Goal: Transaction & Acquisition: Book appointment/travel/reservation

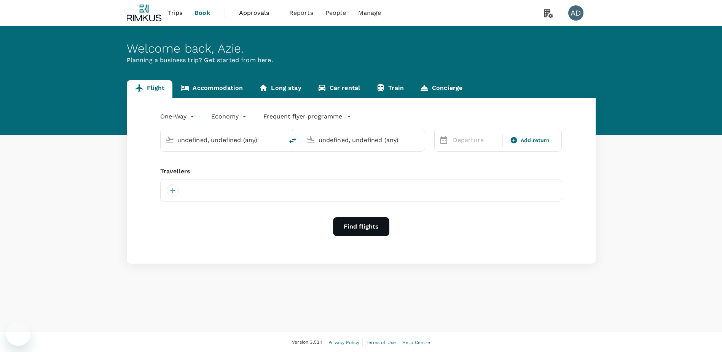
type input "roundtrip"
type input "Singapore Changi (SIN)"
type input "Kuala Lumpur Intl ([GEOGRAPHIC_DATA])"
type input "Singapore Changi (SIN)"
type input "Kuala Lumpur Intl ([GEOGRAPHIC_DATA])"
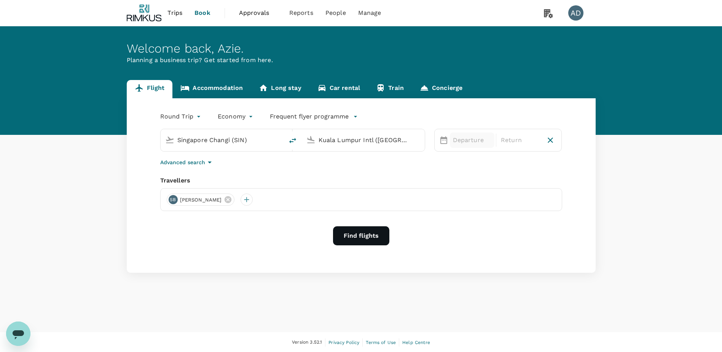
click at [471, 143] on p "Departure" at bounding box center [472, 140] width 38 height 9
click at [465, 246] on div "29" at bounding box center [464, 249] width 14 height 14
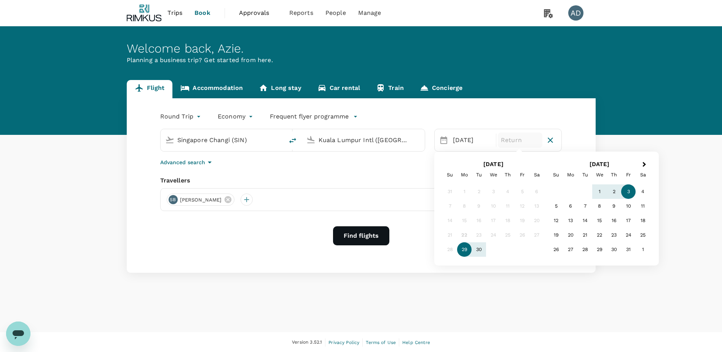
click at [626, 193] on div "3" at bounding box center [628, 191] width 14 height 14
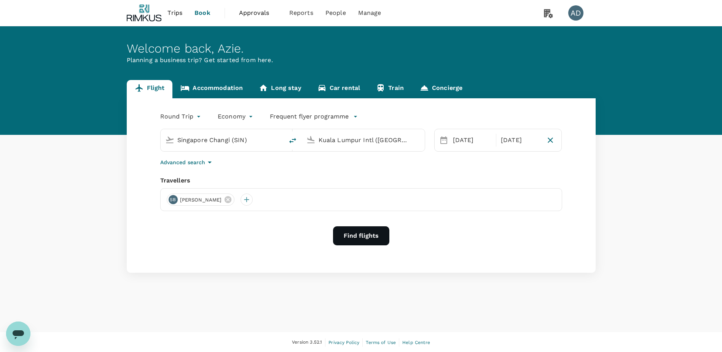
click at [361, 238] on button "Find flights" at bounding box center [361, 235] width 56 height 19
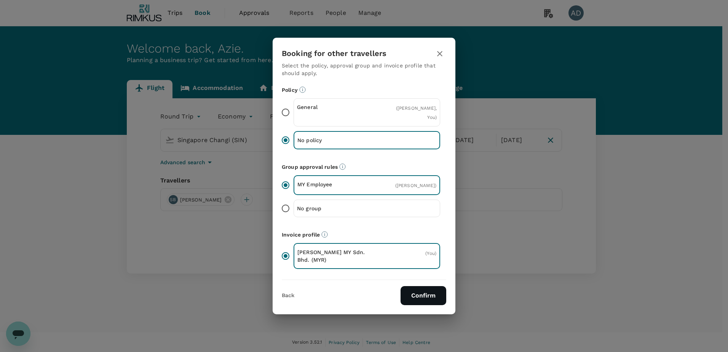
click at [427, 303] on button "Confirm" at bounding box center [424, 295] width 46 height 19
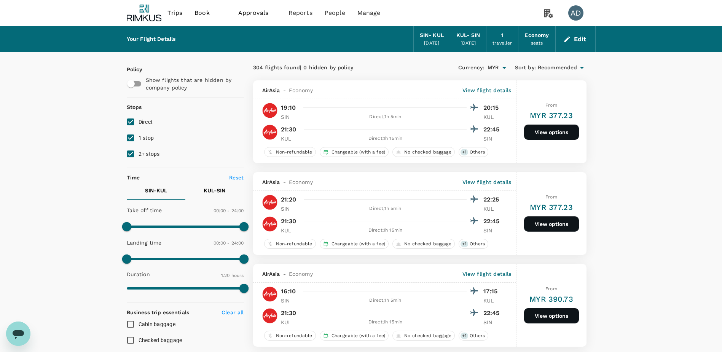
click at [134, 140] on input "1 stop" at bounding box center [131, 138] width 16 height 16
checkbox input "false"
click at [132, 153] on input "2+ stops" at bounding box center [131, 154] width 16 height 16
checkbox input "false"
type input "480"
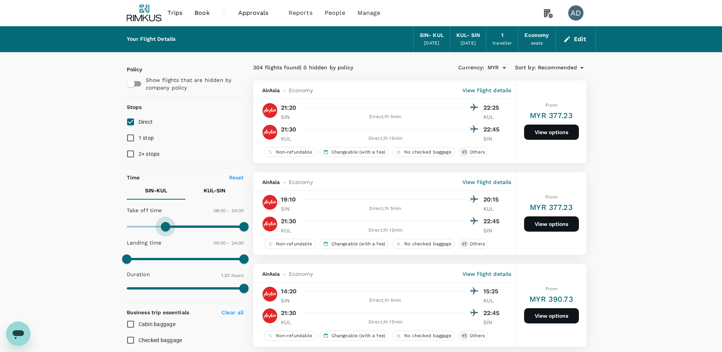
drag, startPoint x: 128, startPoint y: 227, endPoint x: 167, endPoint y: 230, distance: 39.0
click at [167, 230] on span at bounding box center [165, 226] width 9 height 9
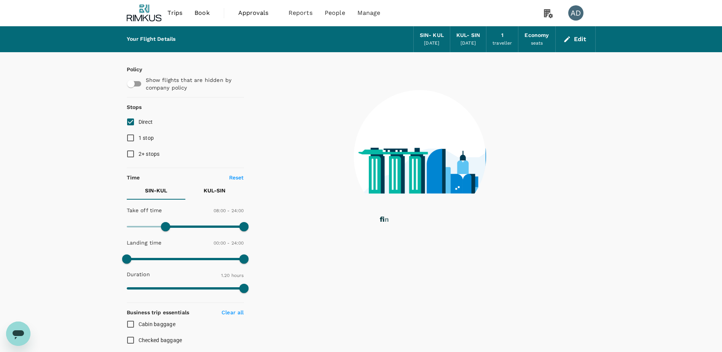
click at [211, 191] on p "KUL - SIN" at bounding box center [215, 191] width 22 height 8
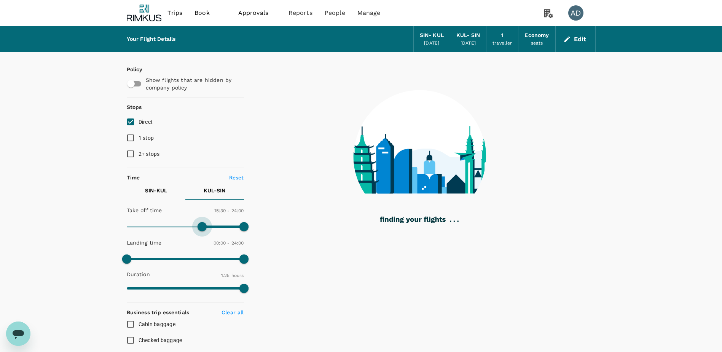
type input "960"
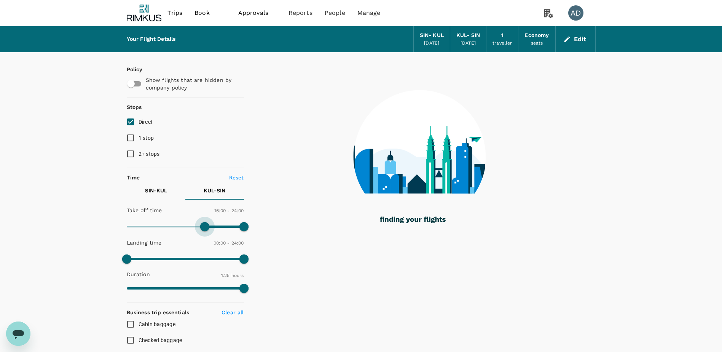
drag, startPoint x: 129, startPoint y: 222, endPoint x: 205, endPoint y: 232, distance: 76.8
click at [205, 231] on span at bounding box center [204, 226] width 9 height 9
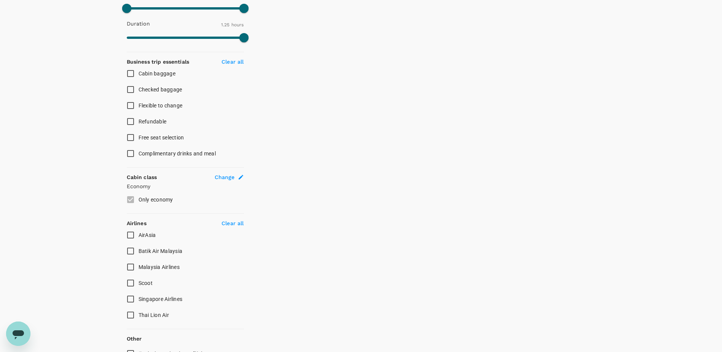
scroll to position [293, 0]
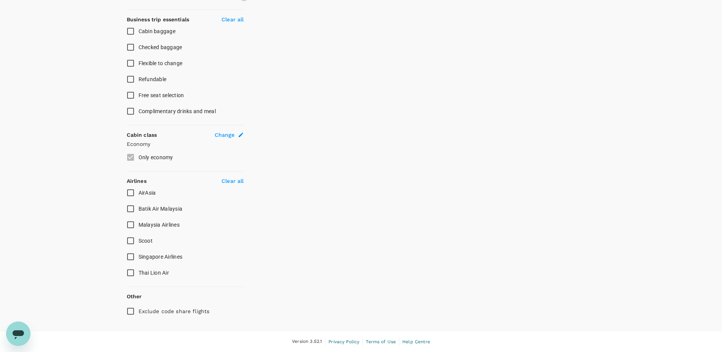
click at [133, 255] on input "Singapore Airlines" at bounding box center [131, 257] width 16 height 16
checkbox input "true"
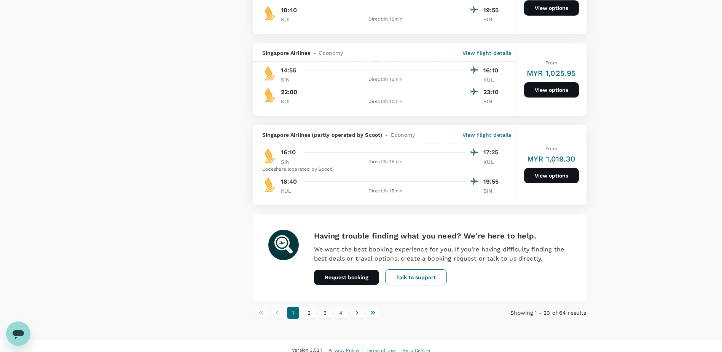
scroll to position [1700, 0]
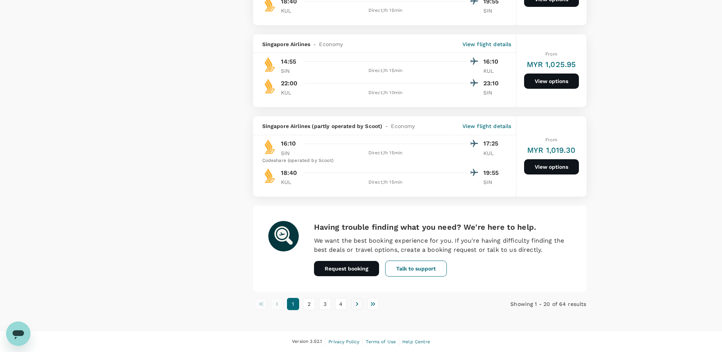
click at [358, 304] on icon "Go to next page" at bounding box center [357, 304] width 8 height 8
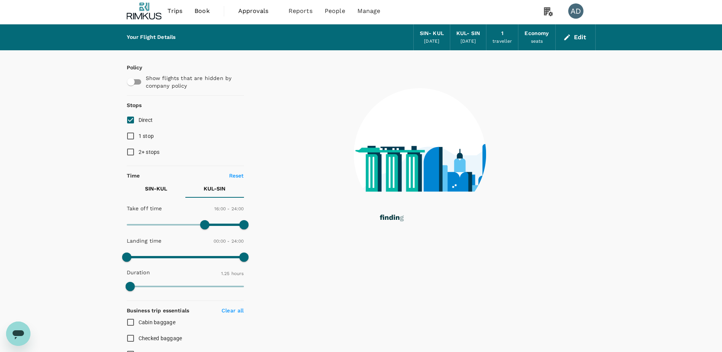
scroll to position [0, 0]
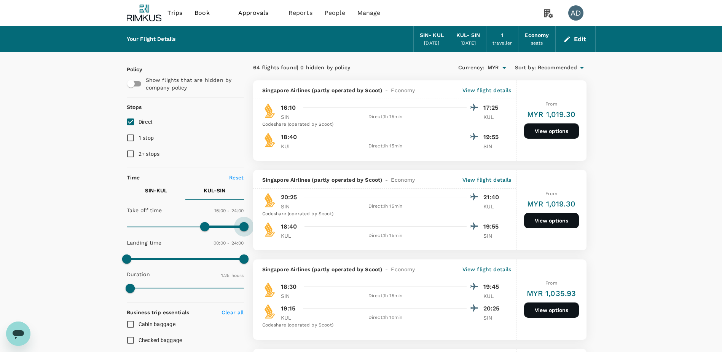
type input "1110"
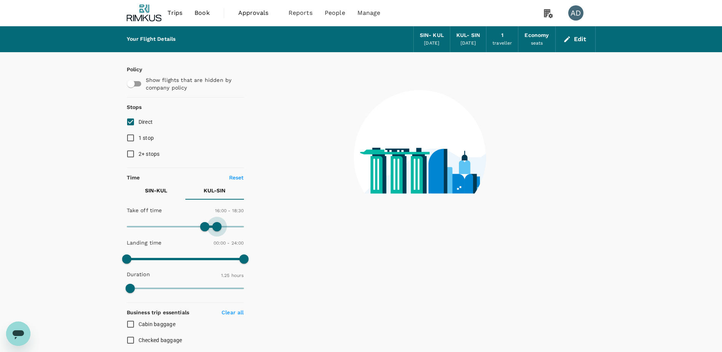
drag, startPoint x: 246, startPoint y: 225, endPoint x: 218, endPoint y: 229, distance: 27.8
click at [218, 229] on span at bounding box center [216, 226] width 9 height 9
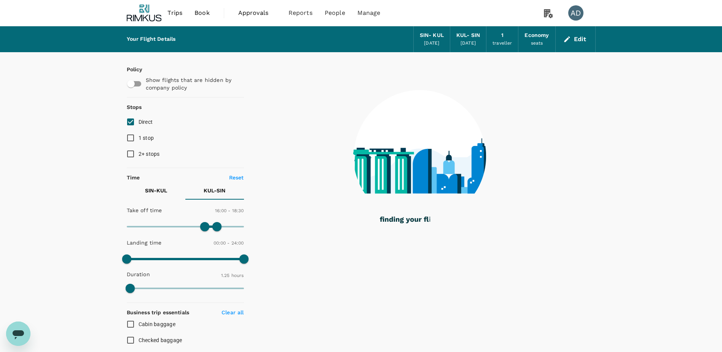
click at [154, 190] on p "SIN - KUL" at bounding box center [156, 191] width 22 height 8
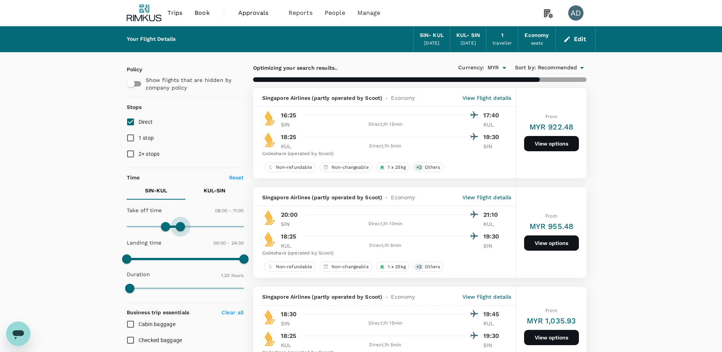
type input "630"
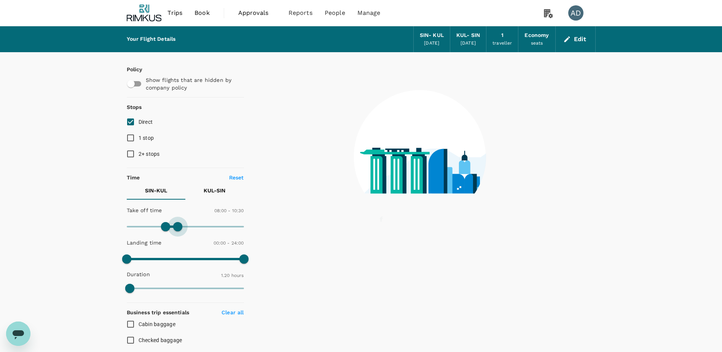
drag, startPoint x: 244, startPoint y: 227, endPoint x: 178, endPoint y: 232, distance: 66.0
click at [178, 231] on span at bounding box center [177, 226] width 9 height 9
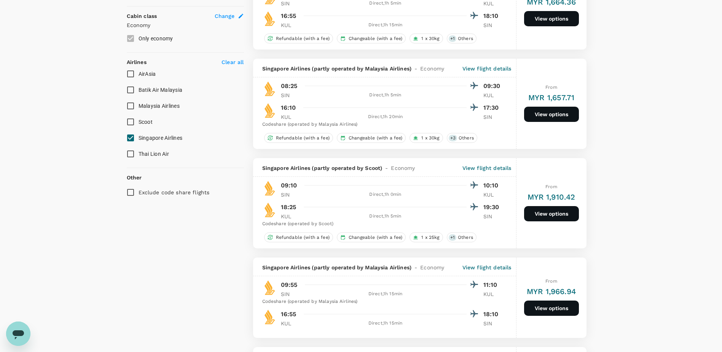
scroll to position [419, 0]
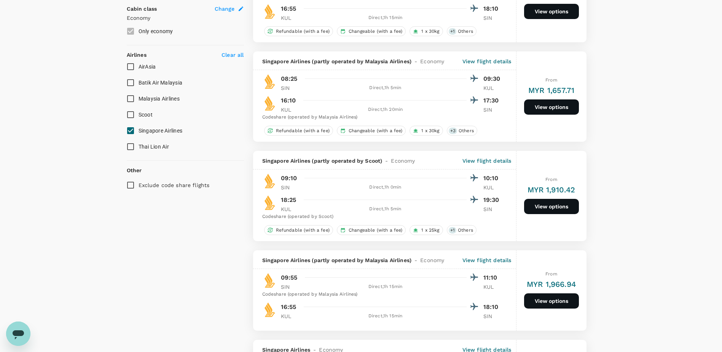
click at [555, 205] on button "View options" at bounding box center [551, 206] width 55 height 15
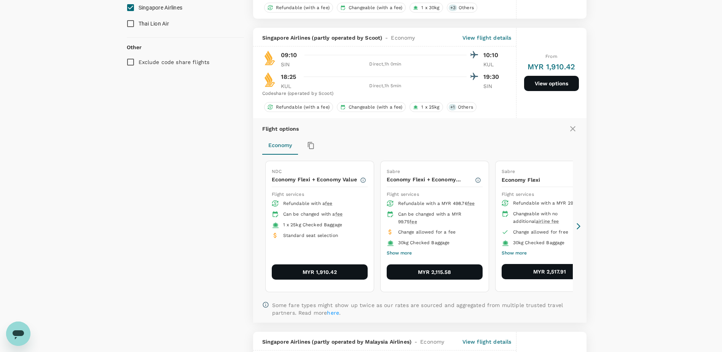
scroll to position [570, 0]
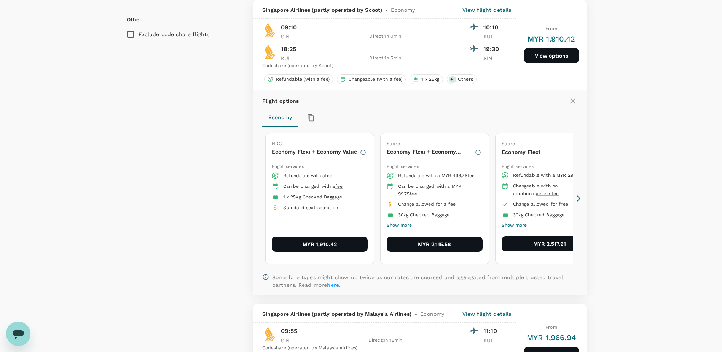
click at [573, 98] on icon at bounding box center [573, 100] width 9 height 9
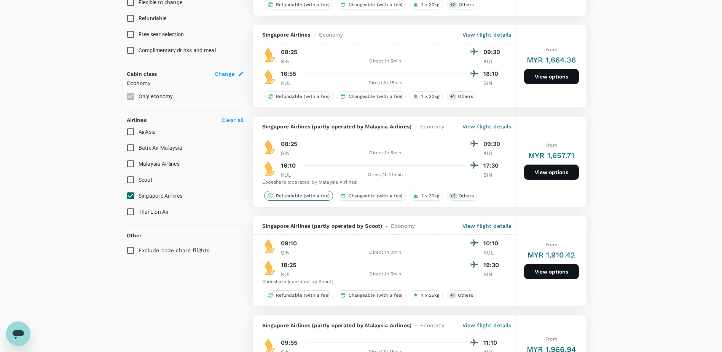
scroll to position [341, 0]
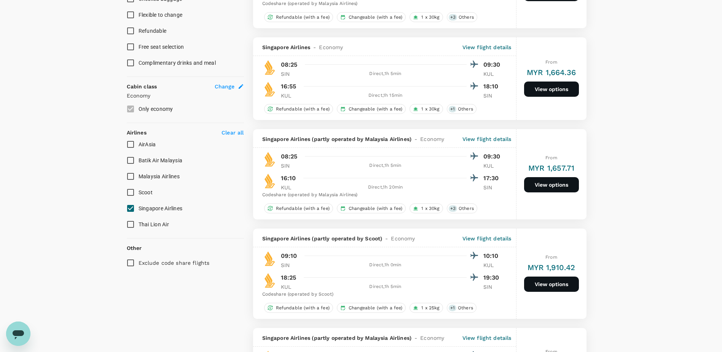
click at [549, 86] on button "View options" at bounding box center [551, 88] width 55 height 15
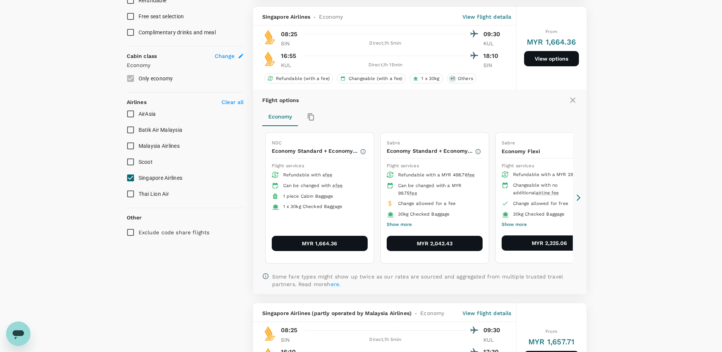
scroll to position [379, 0]
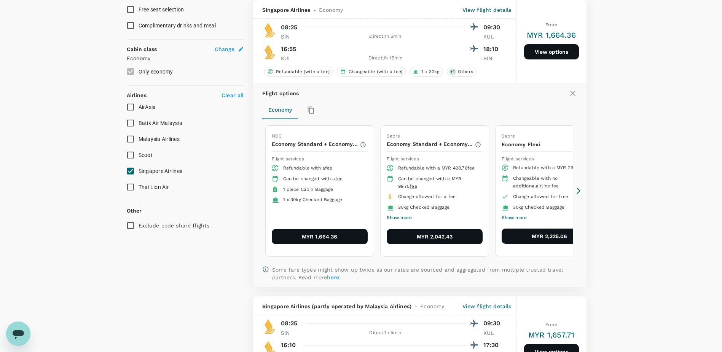
click at [573, 94] on icon at bounding box center [572, 93] width 5 height 5
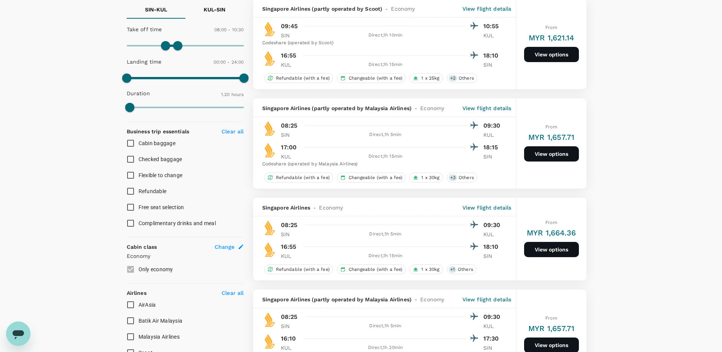
scroll to position [264, 0]
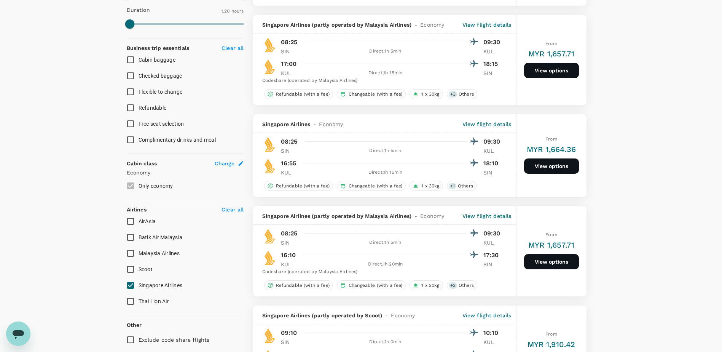
click at [130, 284] on input "Singapore Airlines" at bounding box center [131, 285] width 16 height 16
checkbox input "false"
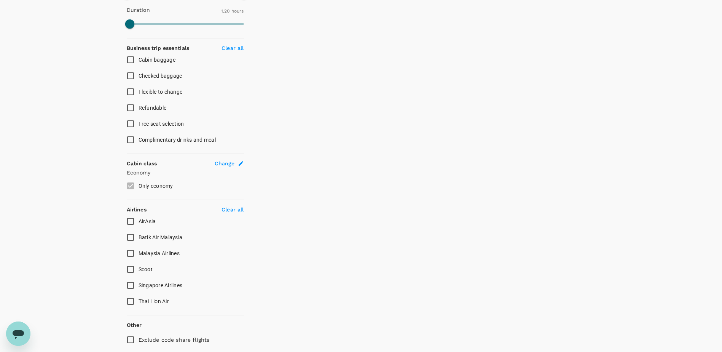
click at [133, 254] on input "Malaysia Airlines" at bounding box center [131, 253] width 16 height 16
checkbox input "true"
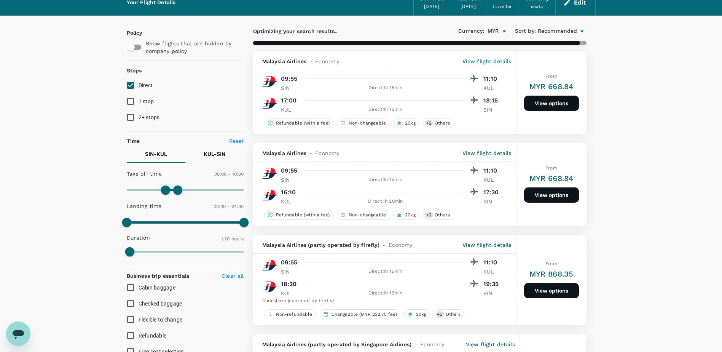
scroll to position [0, 0]
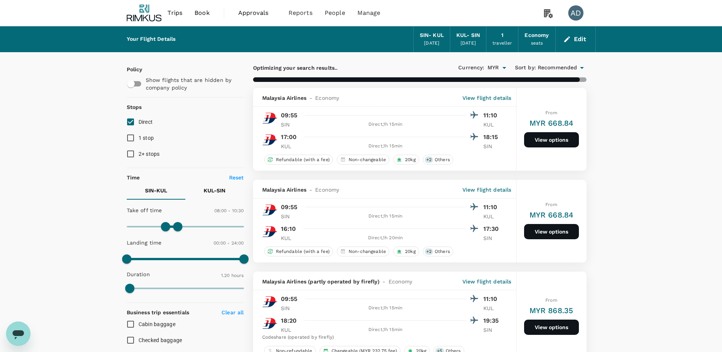
click at [217, 190] on p "KUL - SIN" at bounding box center [215, 191] width 22 height 8
click at [161, 192] on p "SIN - KUL" at bounding box center [156, 191] width 22 height 8
